Goal: Transaction & Acquisition: Purchase product/service

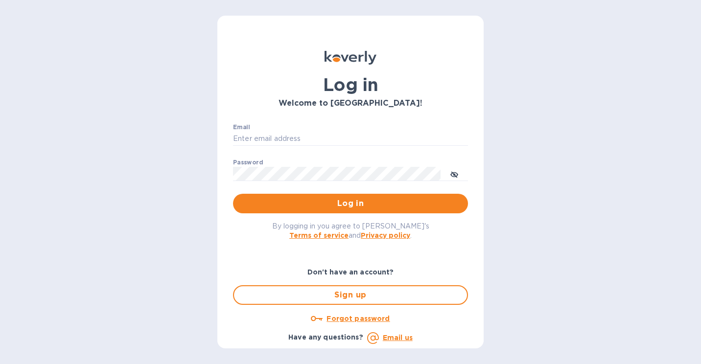
click at [281, 130] on div "Email ​" at bounding box center [350, 141] width 235 height 35
click at [278, 140] on input "Email" at bounding box center [350, 139] width 235 height 15
type input "[PERSON_NAME][EMAIL_ADDRESS][DOMAIN_NAME]"
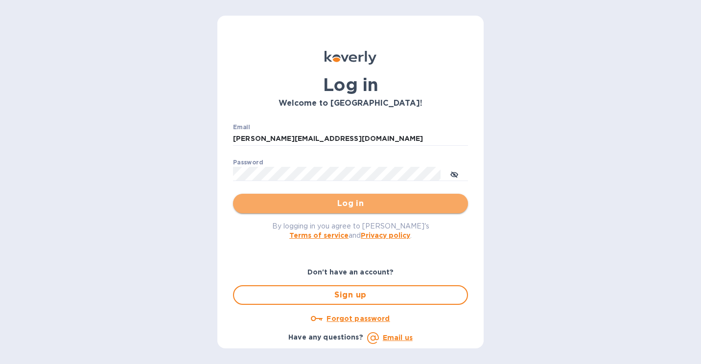
click at [419, 201] on span "Log in" at bounding box center [350, 204] width 219 height 12
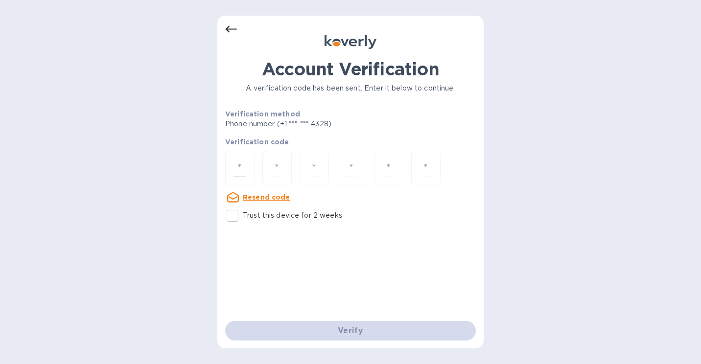
click at [244, 166] on input "number" at bounding box center [239, 168] width 13 height 18
type input "6"
type input "1"
type input "4"
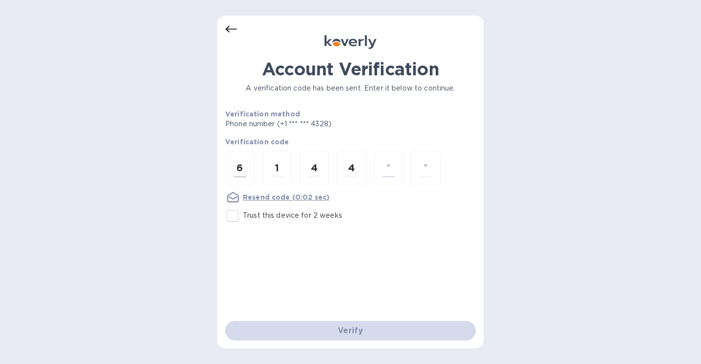
type input "5"
type input "0"
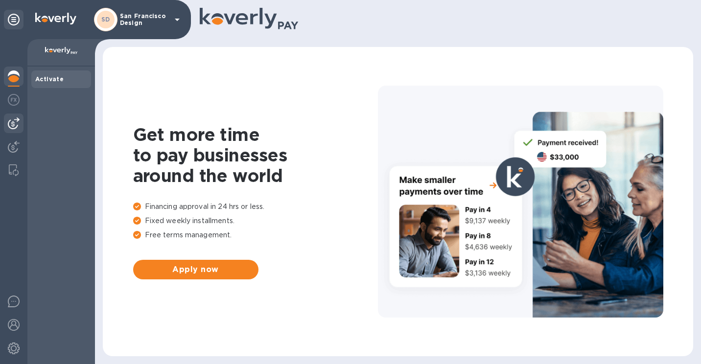
click at [13, 115] on div at bounding box center [14, 124] width 20 height 20
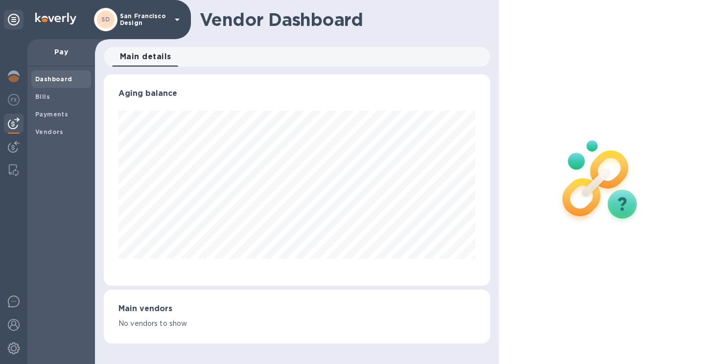
scroll to position [211, 386]
click at [55, 99] on span "Bills" at bounding box center [61, 97] width 52 height 10
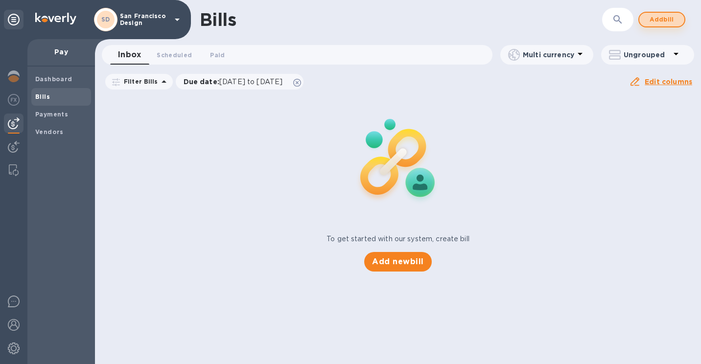
click at [662, 18] on span "Add bill" at bounding box center [661, 20] width 29 height 12
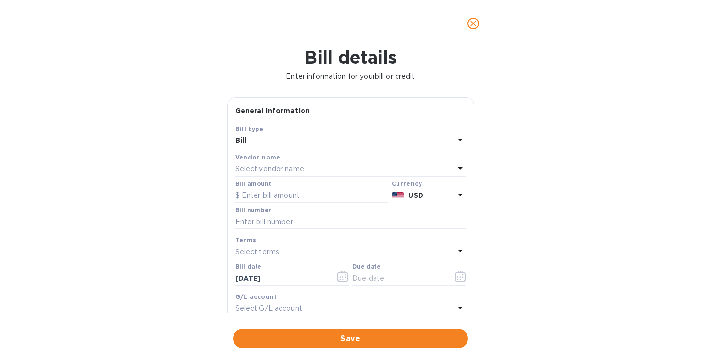
click at [294, 176] on div "Select vendor name" at bounding box center [344, 170] width 219 height 14
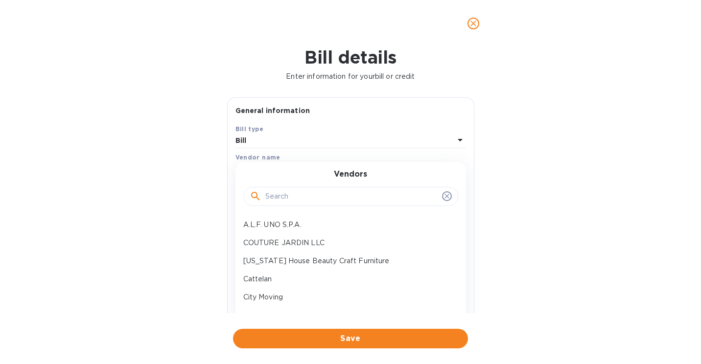
click at [286, 195] on input "text" at bounding box center [351, 196] width 173 height 15
click at [286, 260] on p "California House Beauty Craft Furniture" at bounding box center [346, 261] width 207 height 10
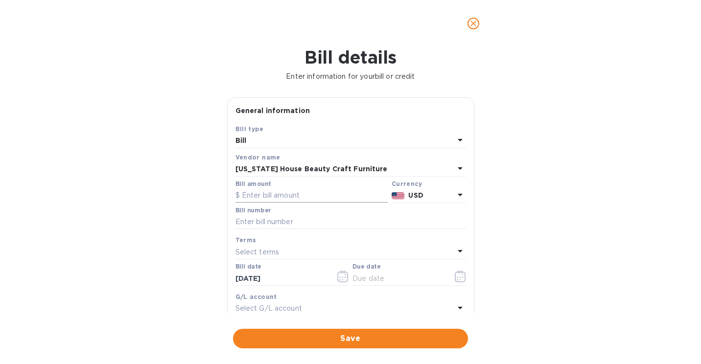
click at [276, 194] on input "text" at bounding box center [311, 195] width 152 height 15
type input "7,280.01"
type input "65262B"
click at [455, 273] on icon "button" at bounding box center [460, 277] width 11 height 12
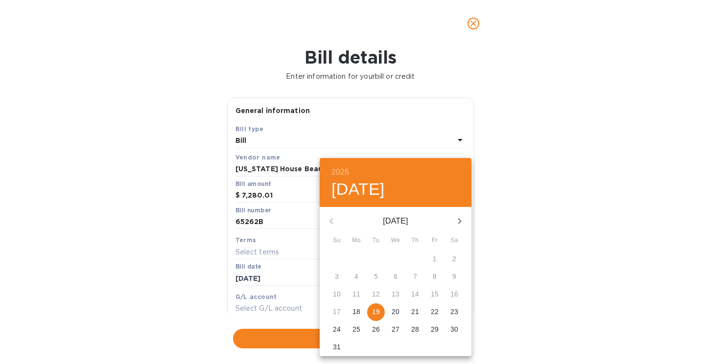
click at [373, 312] on p "19" at bounding box center [376, 312] width 8 height 10
type input "08/19/2025"
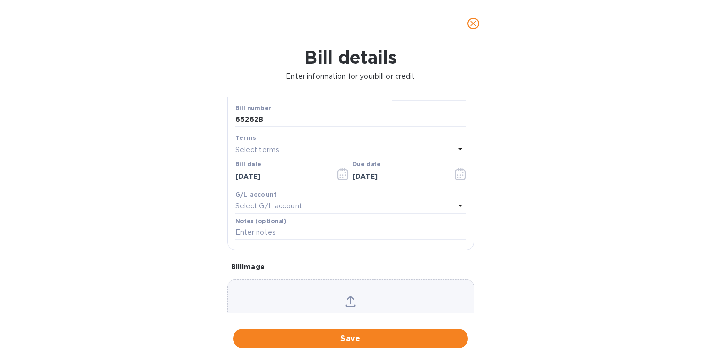
scroll to position [152, 0]
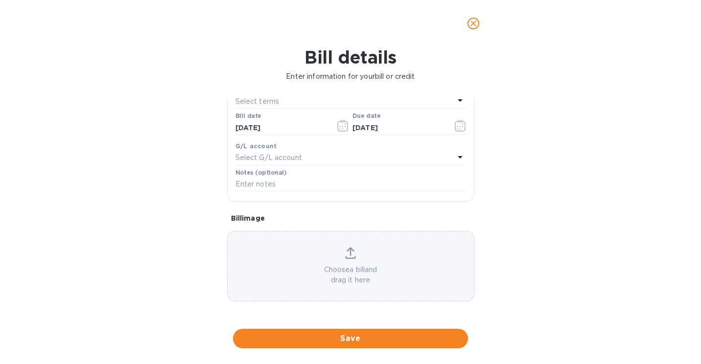
click at [319, 257] on div "Choose a bill and drag it here" at bounding box center [351, 266] width 246 height 38
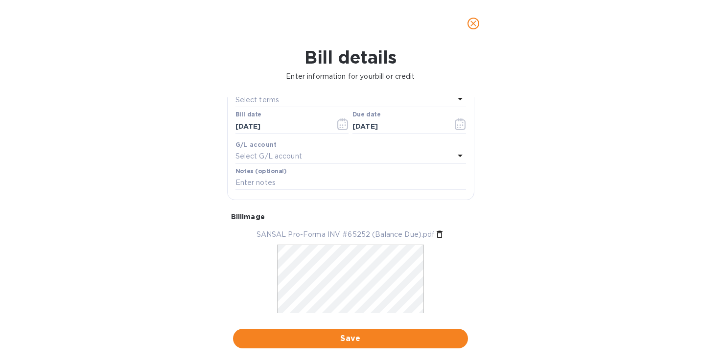
scroll to position [0, 0]
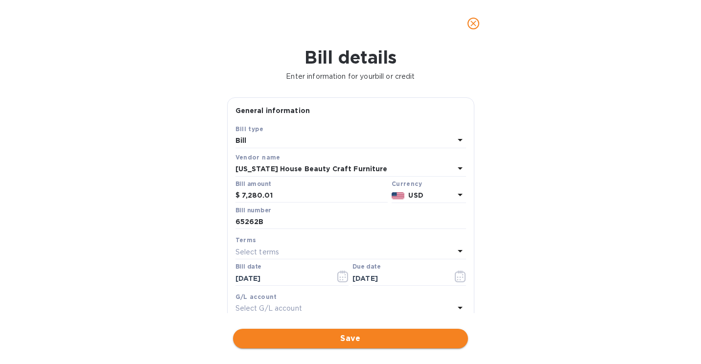
click at [363, 333] on span "Save" at bounding box center [350, 339] width 219 height 12
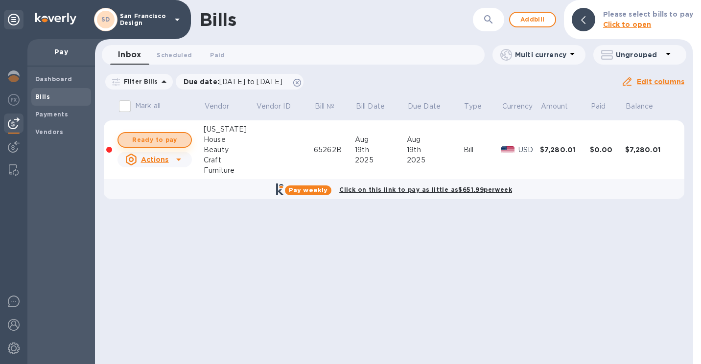
click at [163, 143] on span "Ready to pay" at bounding box center [154, 140] width 57 height 12
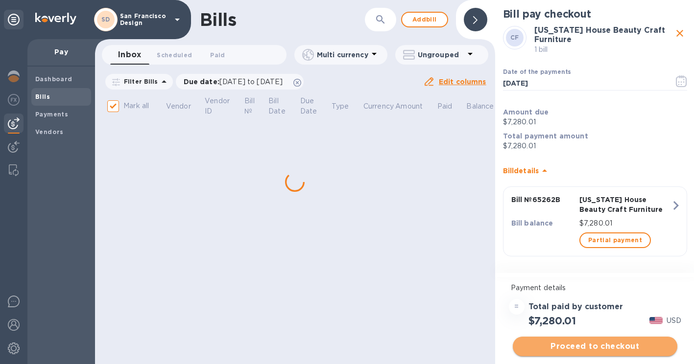
click at [552, 344] on span "Proceed to checkout" at bounding box center [594, 347] width 149 height 12
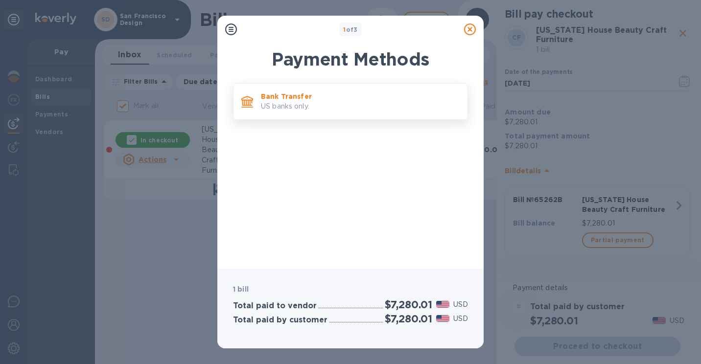
click at [322, 111] on p "US banks only." at bounding box center [360, 106] width 199 height 10
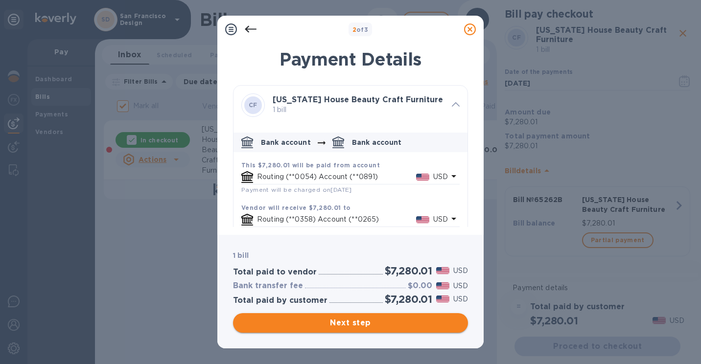
click at [336, 324] on span "Next step" at bounding box center [350, 323] width 219 height 12
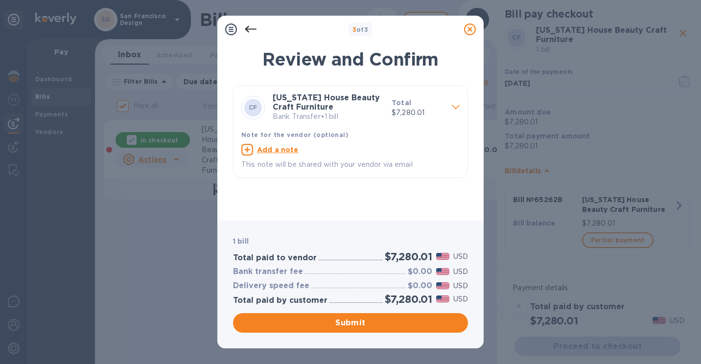
click at [333, 337] on div "1 bill Total paid to vendor $7,280.01 USD Bank transfer fee $0.00 USD Delivery …" at bounding box center [350, 285] width 266 height 128
click at [342, 315] on button "Submit" at bounding box center [350, 323] width 235 height 20
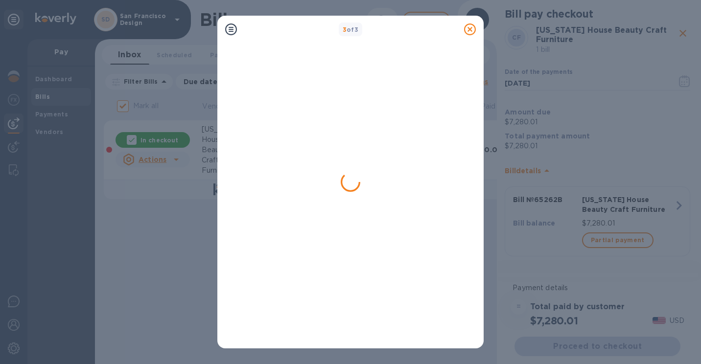
checkbox input "false"
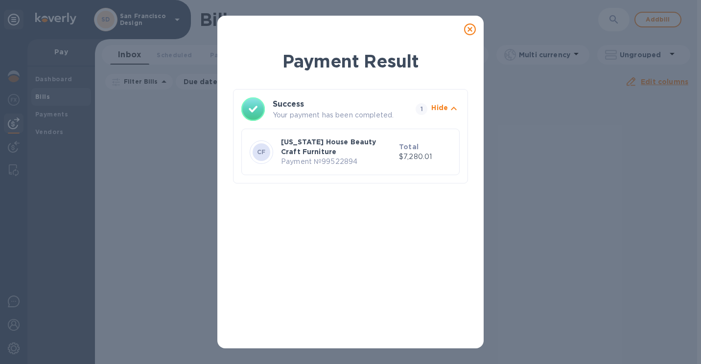
click at [471, 28] on icon at bounding box center [470, 29] width 12 height 12
